Goal: Find specific page/section: Find specific page/section

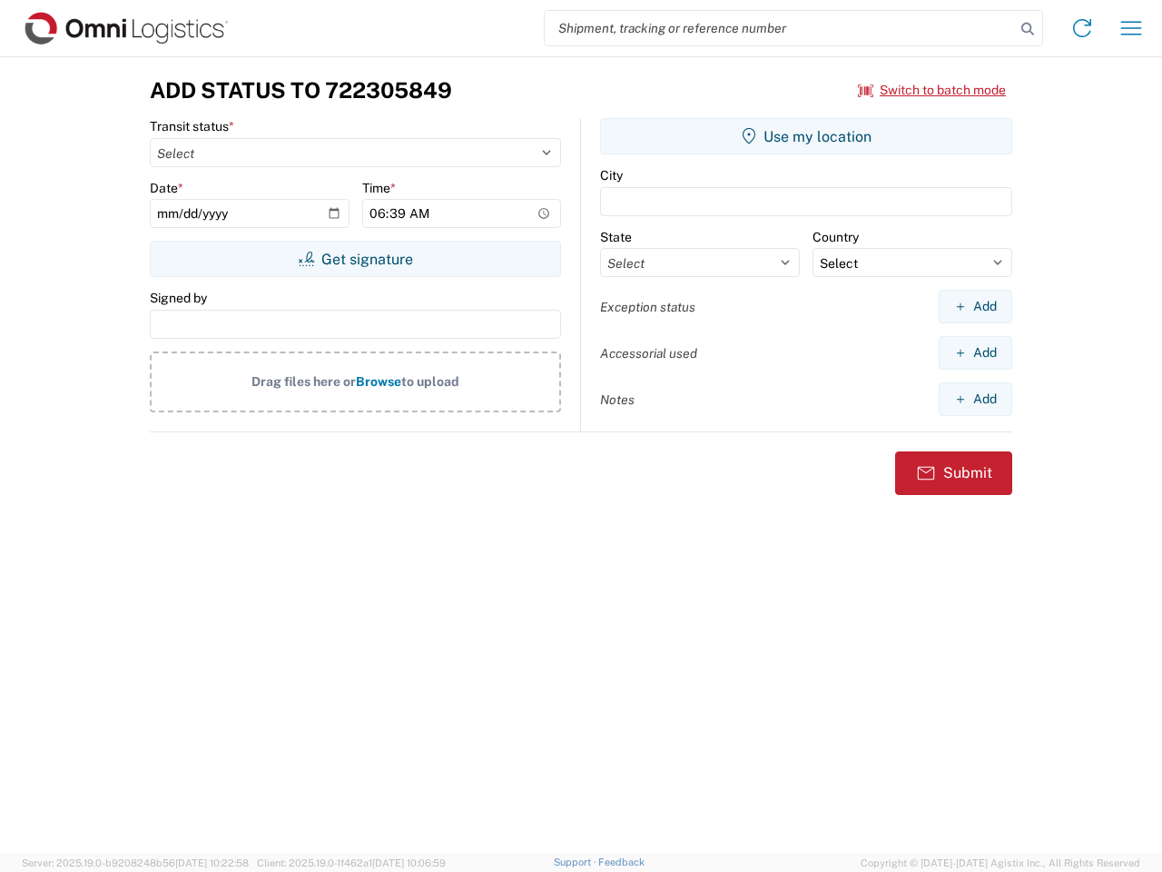
click at [780, 28] on input "search" at bounding box center [780, 28] width 470 height 35
click at [1028, 29] on icon at bounding box center [1027, 28] width 25 height 25
click at [1082, 28] on icon at bounding box center [1082, 28] width 29 height 29
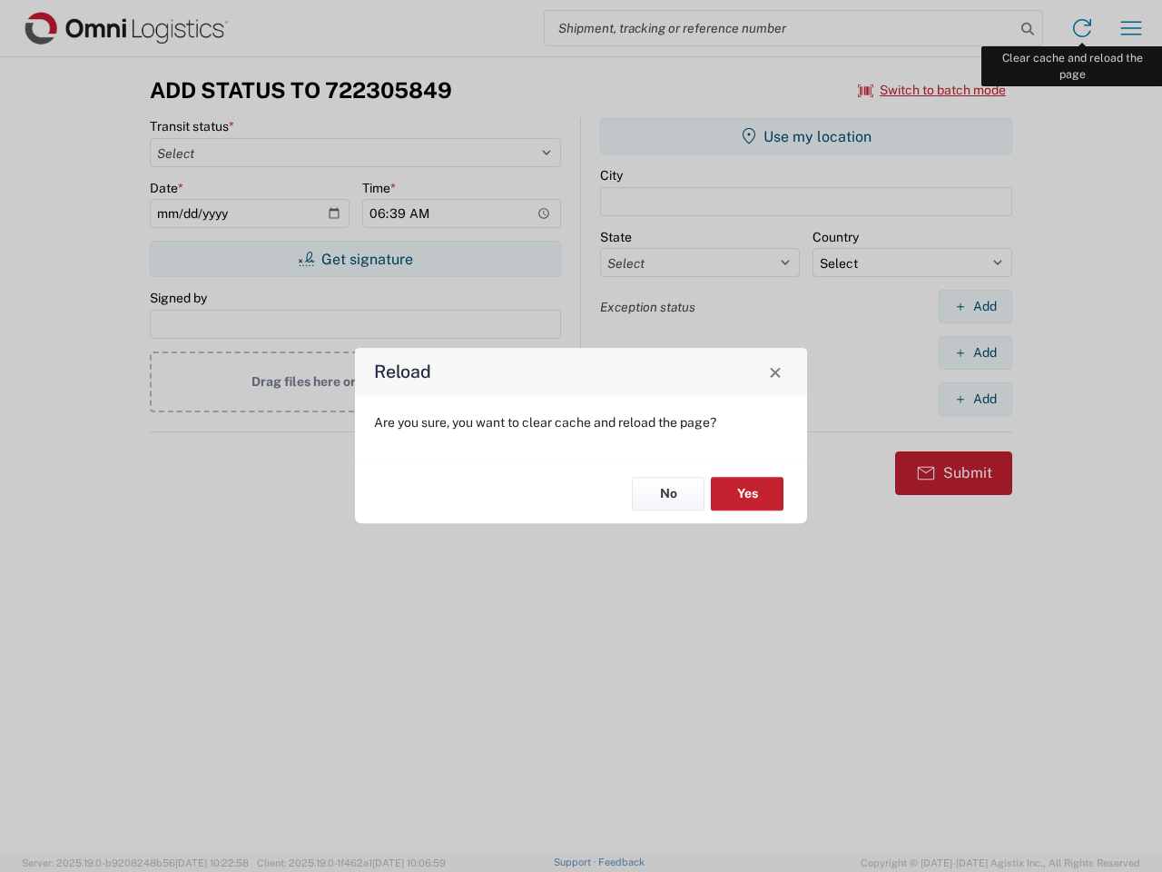
click at [1131, 28] on div "Reload Are you sure, you want to clear cache and reload the page? No Yes" at bounding box center [581, 436] width 1162 height 872
click at [933, 90] on div "Reload Are you sure, you want to clear cache and reload the page? No Yes" at bounding box center [581, 436] width 1162 height 872
click at [355, 259] on div "Reload Are you sure, you want to clear cache and reload the page? No Yes" at bounding box center [581, 436] width 1162 height 872
click at [806, 136] on div "Reload Are you sure, you want to clear cache and reload the page? No Yes" at bounding box center [581, 436] width 1162 height 872
click at [975, 306] on div "Reload Are you sure, you want to clear cache and reload the page? No Yes" at bounding box center [581, 436] width 1162 height 872
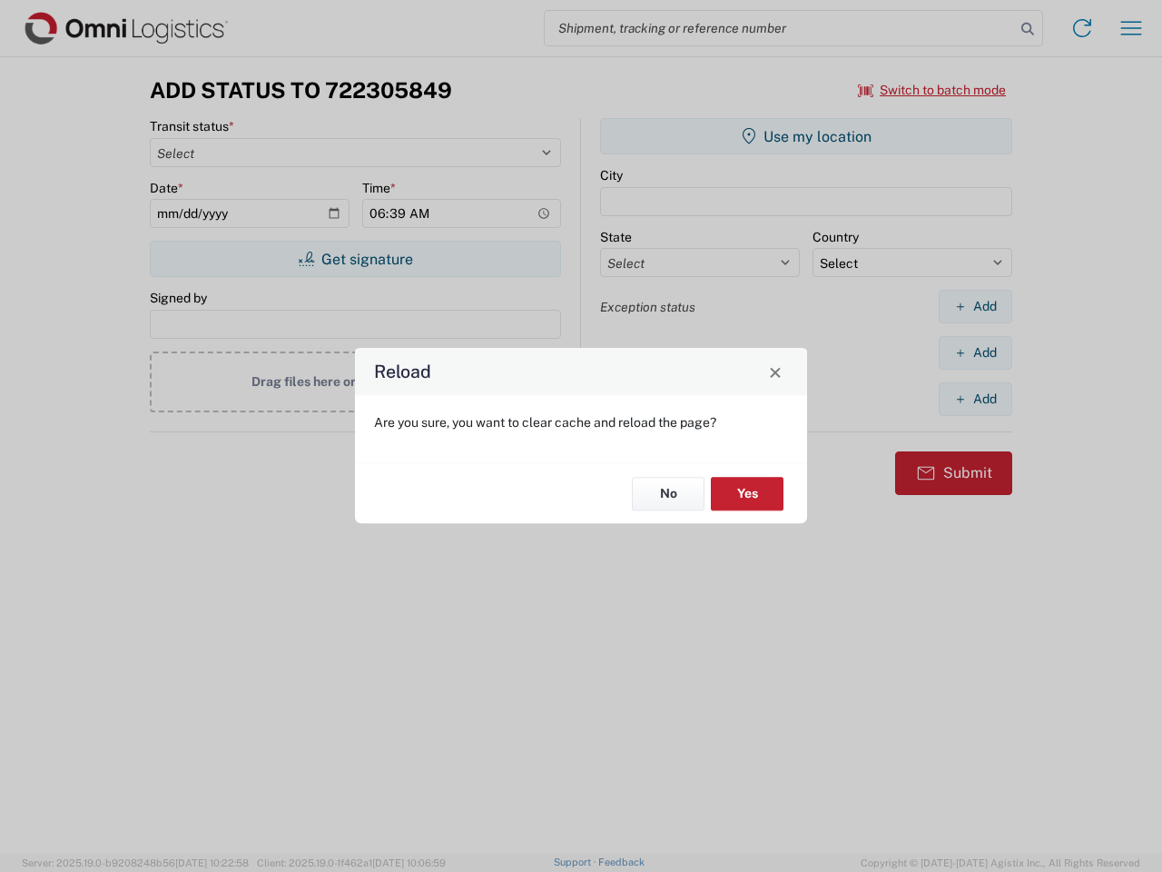
click at [975, 352] on div "Reload Are you sure, you want to clear cache and reload the page? No Yes" at bounding box center [581, 436] width 1162 height 872
click at [975, 399] on div "Reload Are you sure, you want to clear cache and reload the page? No Yes" at bounding box center [581, 436] width 1162 height 872
